Goal: Information Seeking & Learning: Check status

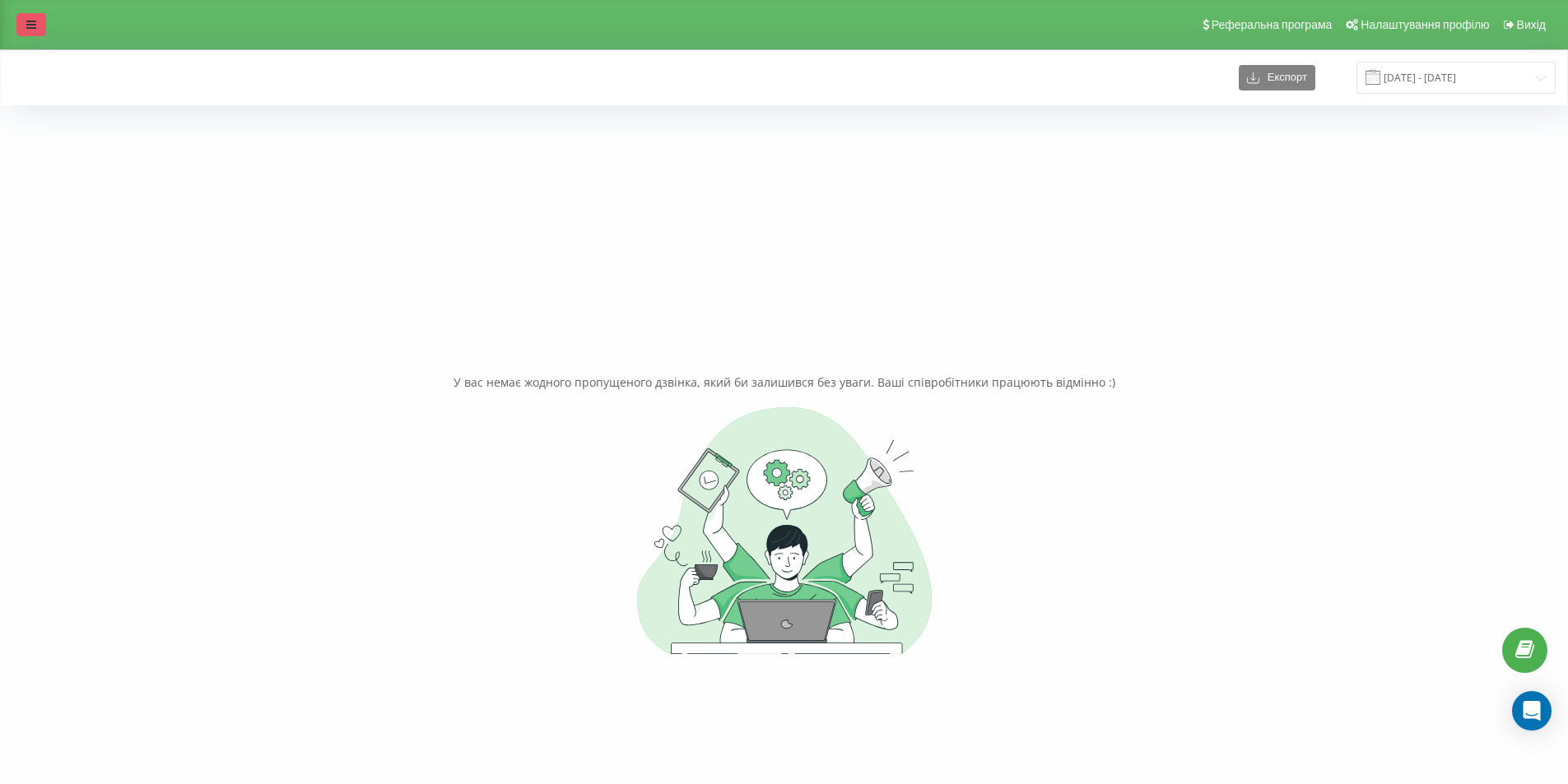
click at [33, 30] on link at bounding box center [31, 24] width 29 height 23
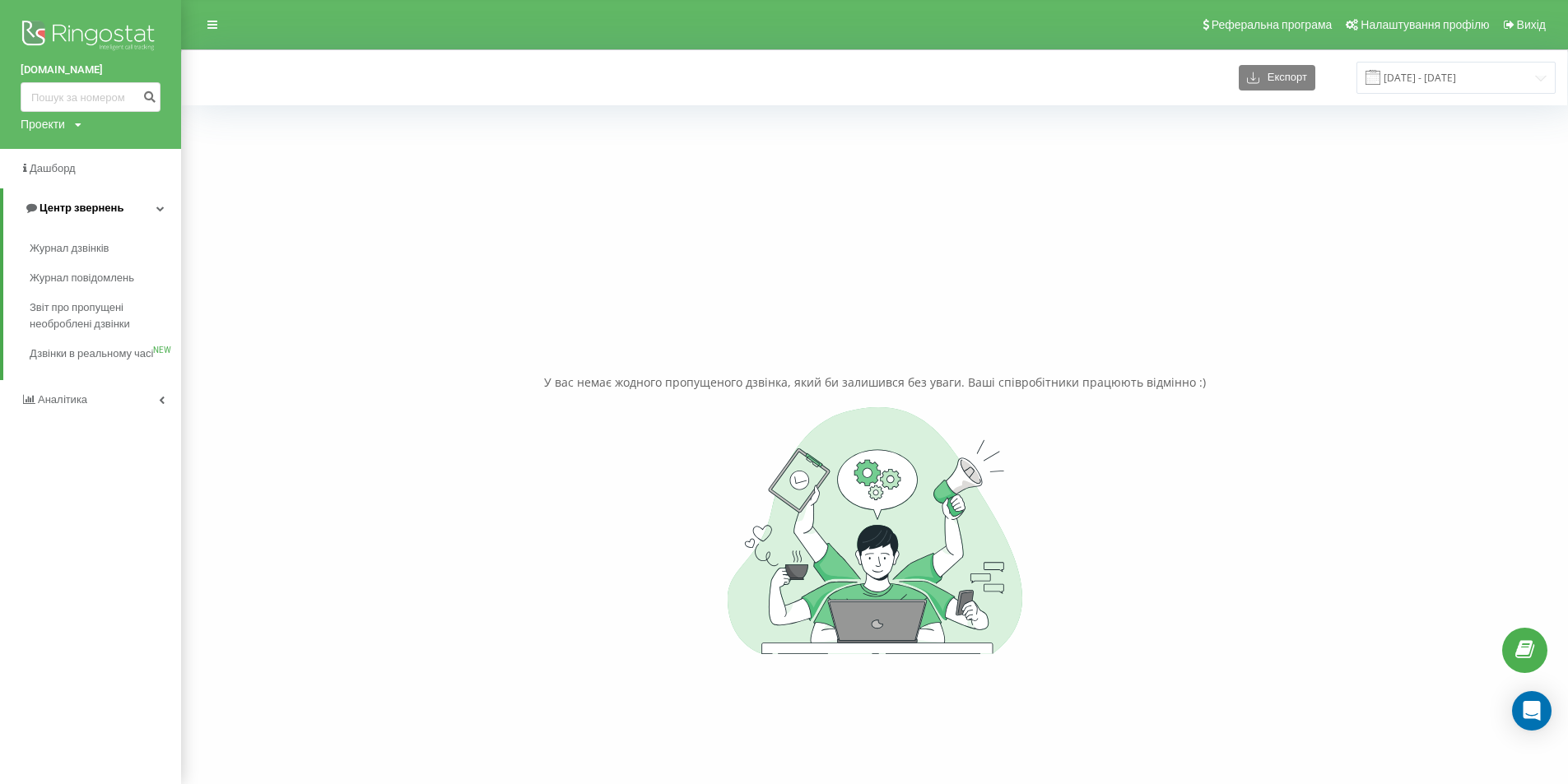
click at [86, 207] on span "Центр звернень" at bounding box center [81, 208] width 84 height 13
click at [65, 207] on span "Центр звернень" at bounding box center [78, 208] width 84 height 13
click at [79, 244] on span "Журнал дзвінків" at bounding box center [73, 248] width 87 height 17
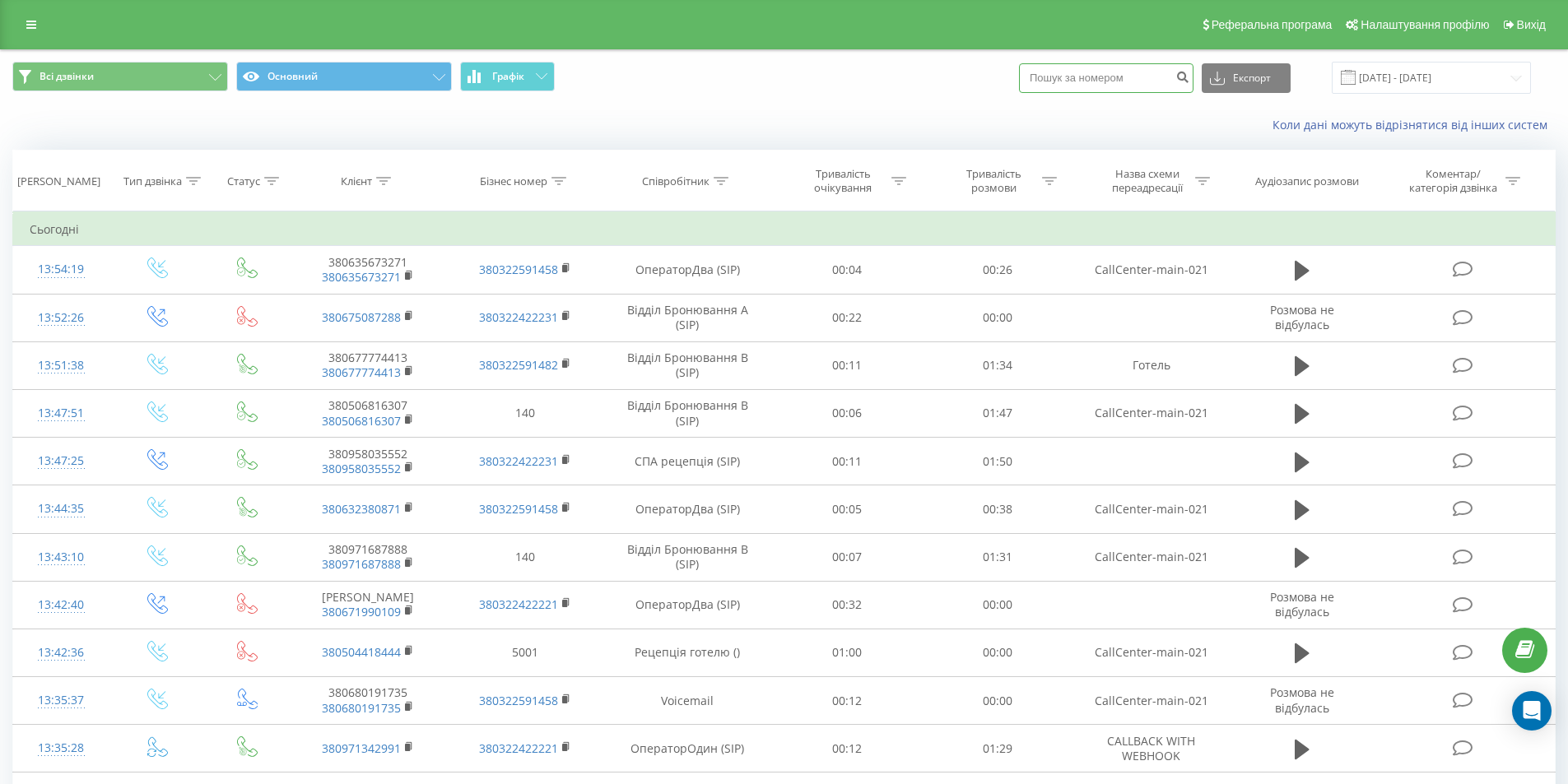
click at [1102, 82] on input at bounding box center [1106, 78] width 175 height 29
paste input "[PHONE_NUMBER]"
type input "[PHONE_NUMBER]"
click at [1189, 74] on icon "submit" at bounding box center [1182, 74] width 14 height 10
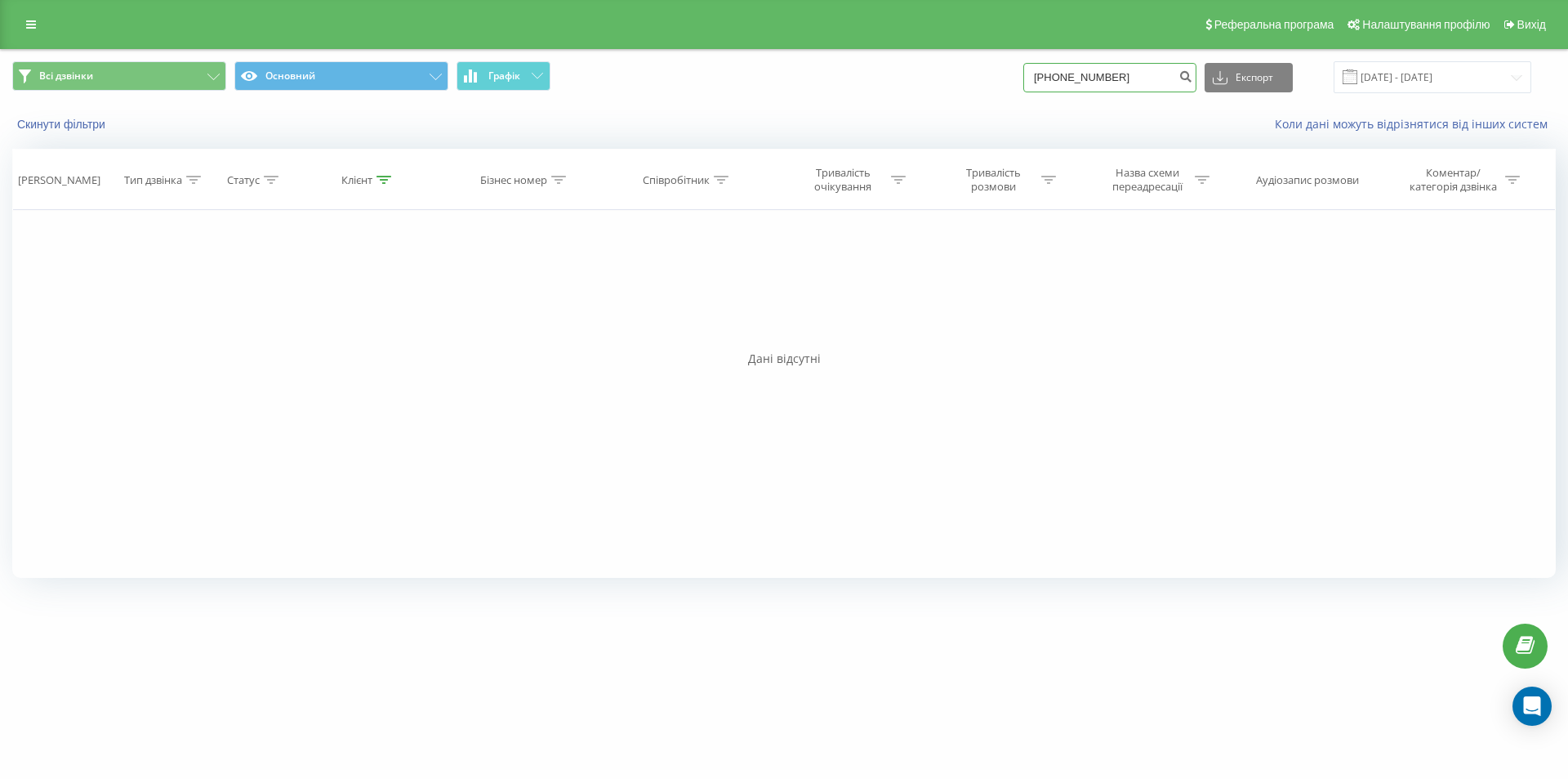
click at [1063, 81] on input "[PHONE_NUMBER]" at bounding box center [1111, 78] width 173 height 29
click at [1069, 76] on input "+380986424759" at bounding box center [1111, 78] width 173 height 29
type input "0986424759"
click at [1196, 84] on button "submit" at bounding box center [1185, 78] width 22 height 29
